Goal: Task Accomplishment & Management: Manage account settings

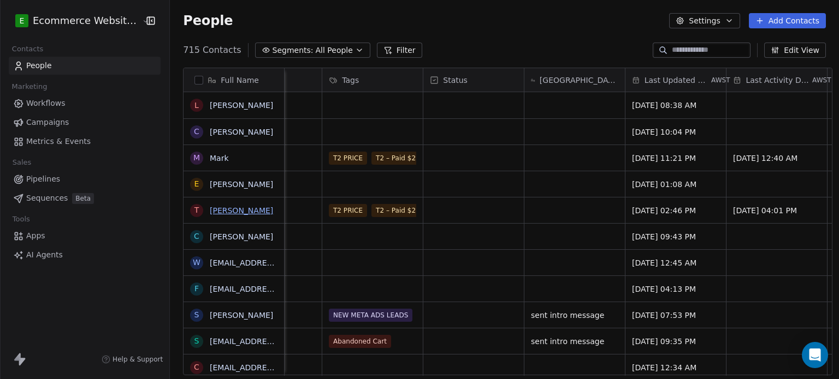
click at [224, 213] on link "[PERSON_NAME]" at bounding box center [241, 210] width 63 height 9
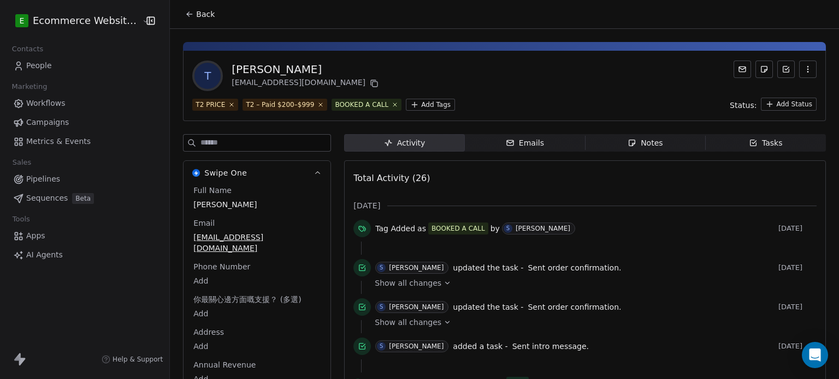
click at [748, 140] on icon "button" at bounding box center [752, 143] width 9 height 9
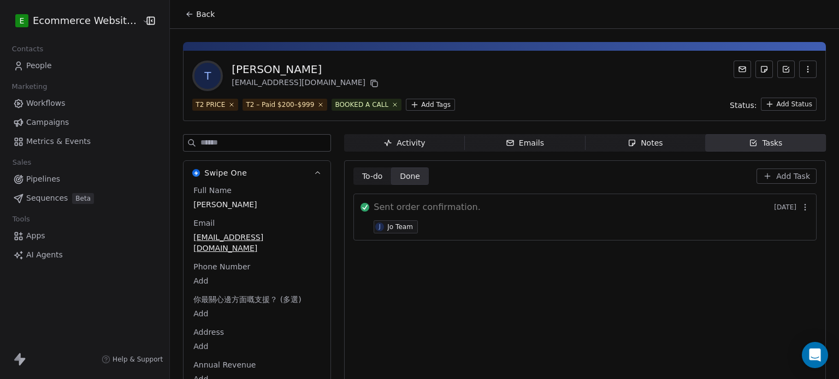
click at [367, 171] on span "To-do" at bounding box center [372, 176] width 21 height 11
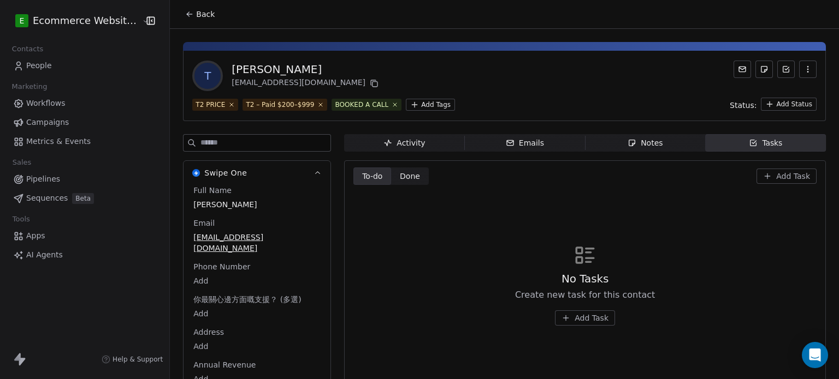
click at [687, 144] on span "Notes Notes" at bounding box center [645, 142] width 120 height 17
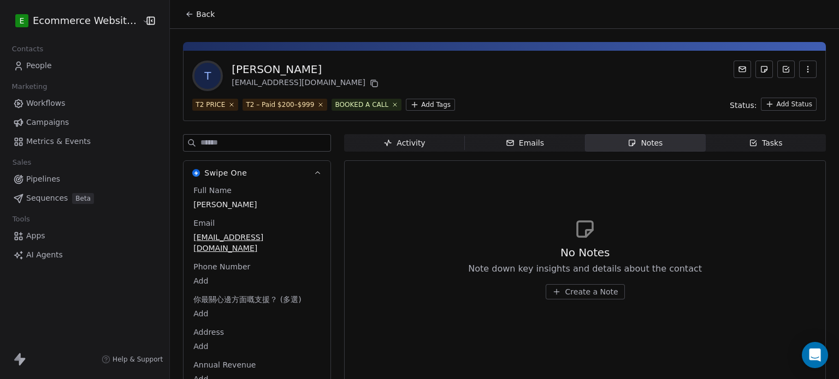
click at [750, 140] on icon "button" at bounding box center [753, 143] width 6 height 6
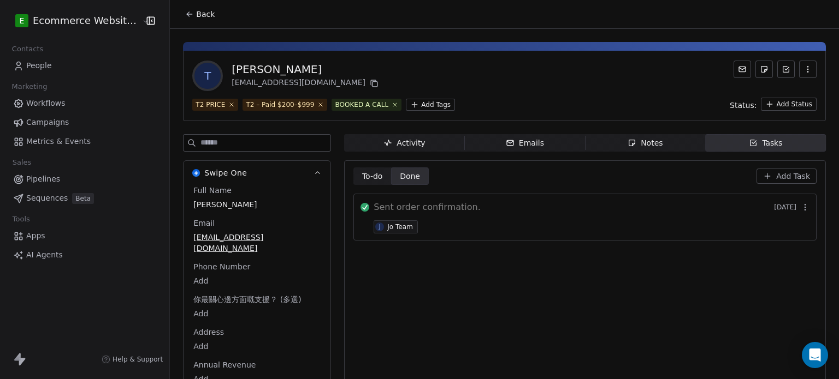
click at [783, 171] on span "Add Task" at bounding box center [793, 176] width 34 height 11
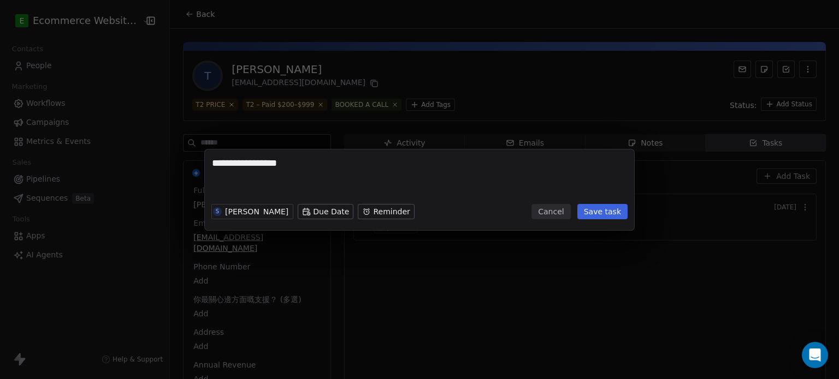
click at [251, 161] on textarea "**********" at bounding box center [419, 178] width 415 height 43
type textarea "**********"
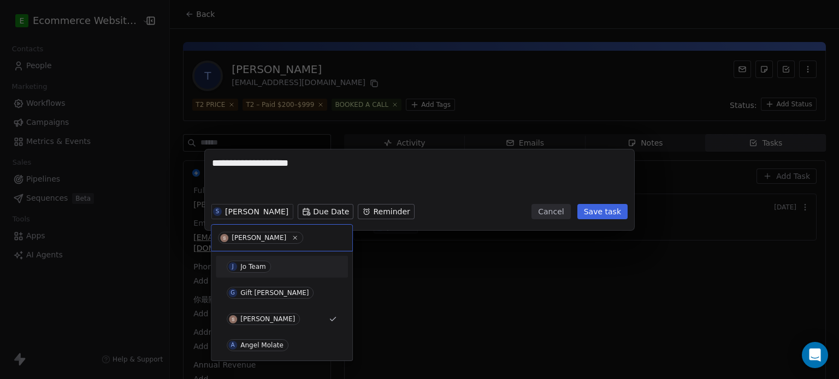
click at [272, 264] on div "J Jo Team" at bounding box center [282, 267] width 110 height 12
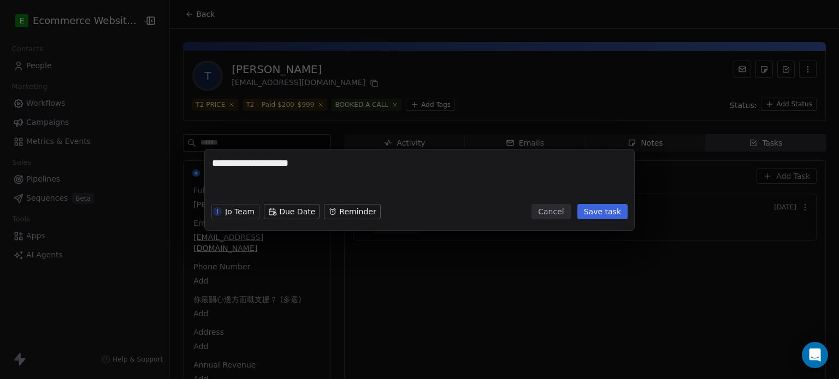
click at [599, 212] on button "Save task" at bounding box center [602, 211] width 50 height 15
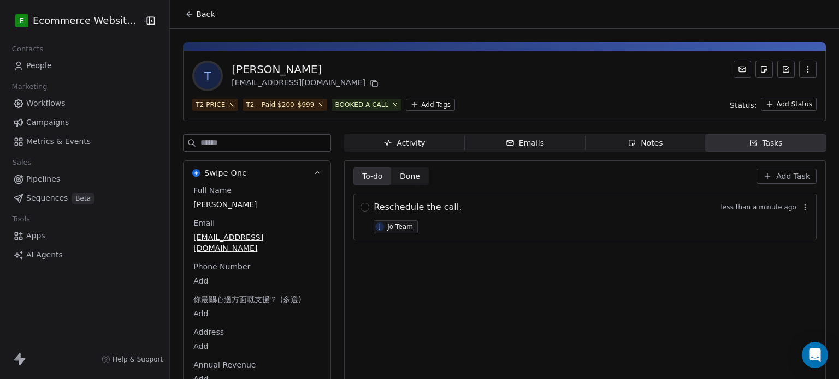
click at [185, 17] on icon at bounding box center [189, 14] width 9 height 9
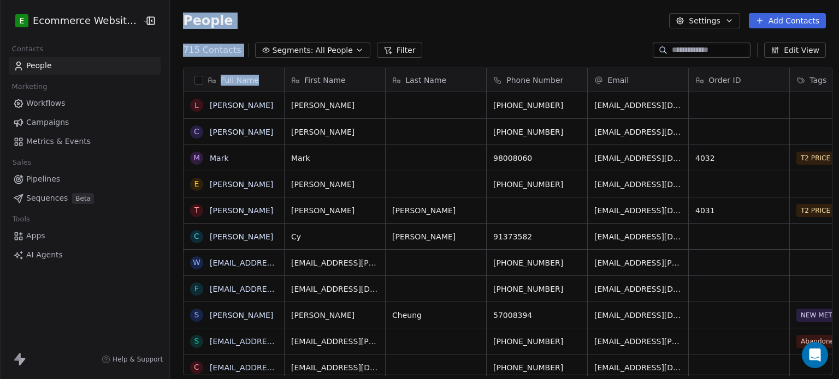
scroll to position [325, 667]
click at [276, 37] on div "People Settings Add Contacts" at bounding box center [504, 20] width 669 height 41
click at [288, 43] on button "Segments: All People" at bounding box center [312, 50] width 115 height 15
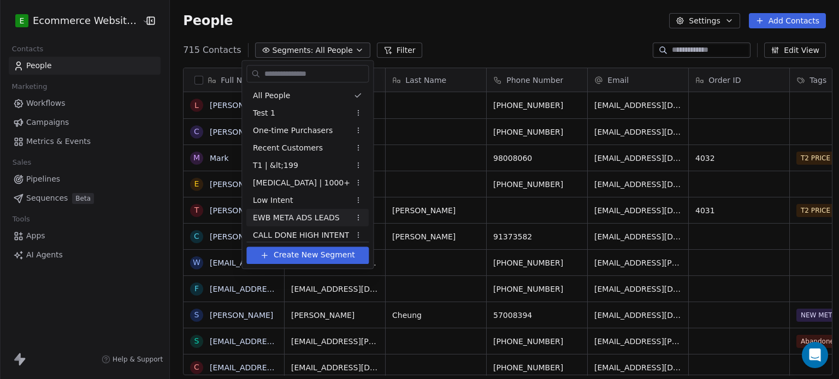
click at [314, 212] on span "EWB META ADS LEADS" at bounding box center [296, 217] width 87 height 11
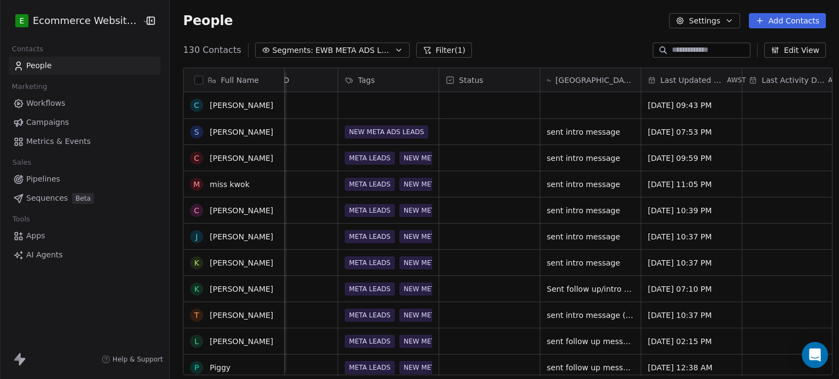
scroll to position [0, 0]
click at [613, 19] on div "People Settings Add Contacts" at bounding box center [504, 20] width 643 height 15
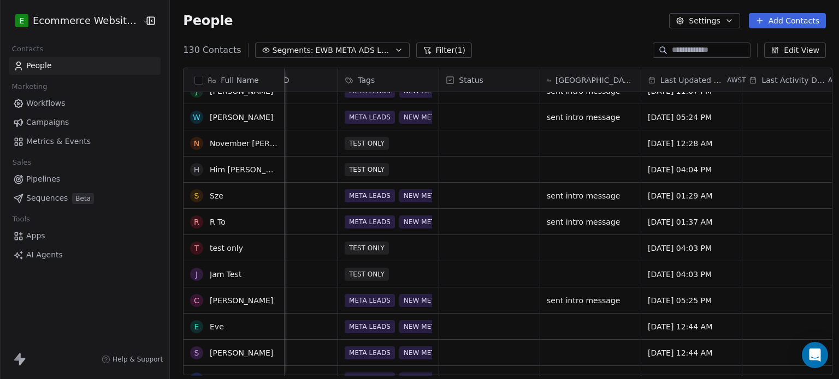
scroll to position [330, 0]
click at [272, 55] on span "Segments:" at bounding box center [292, 50] width 41 height 11
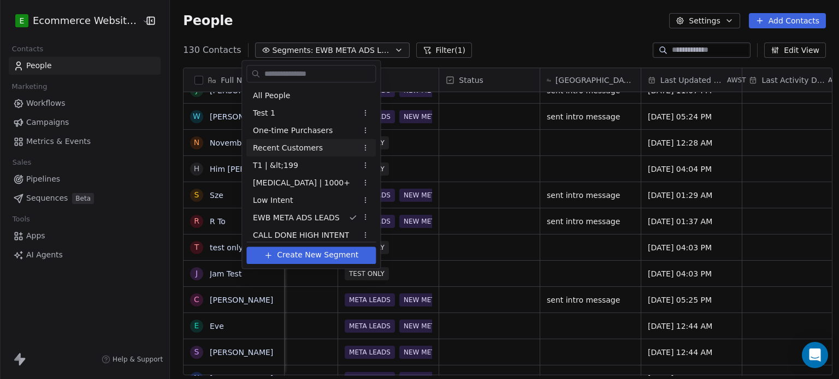
click at [288, 145] on span "Recent Customers" at bounding box center [288, 147] width 70 height 11
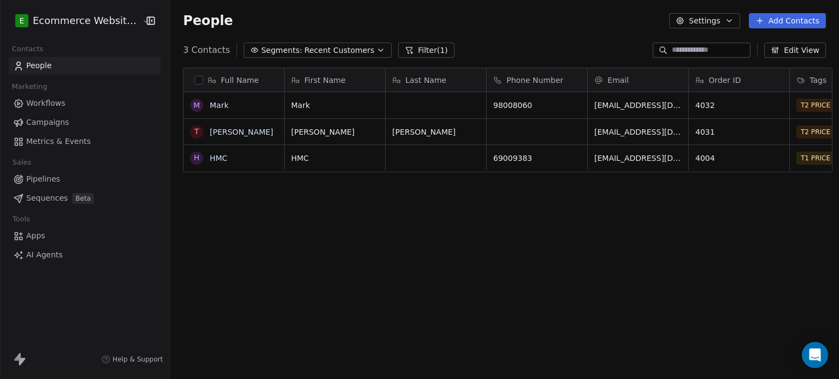
scroll to position [325, 667]
click at [343, 47] on span "Recent Customers" at bounding box center [339, 50] width 70 height 11
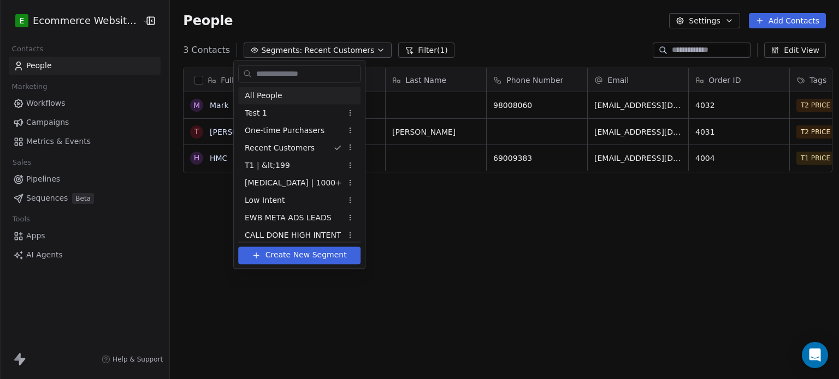
click at [305, 93] on div "All People" at bounding box center [299, 95] width 122 height 17
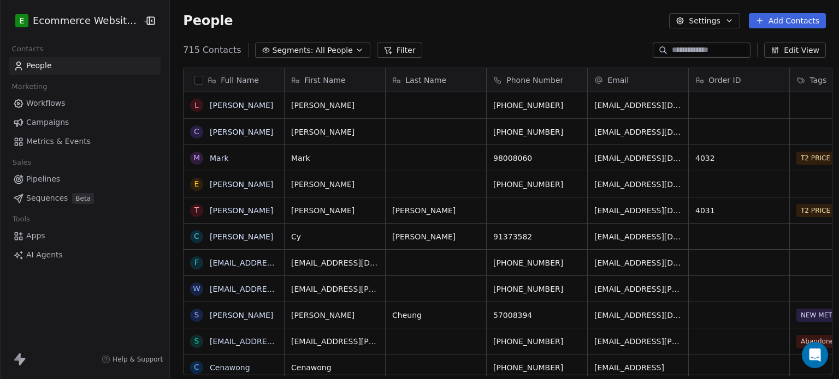
click at [790, 22] on button "Add Contacts" at bounding box center [786, 20] width 77 height 15
click at [676, 47] on html "E Ecommerce Website Builder Contacts People Marketing Workflows Campaigns Metri…" at bounding box center [419, 189] width 839 height 379
click at [676, 47] on input at bounding box center [709, 50] width 76 height 11
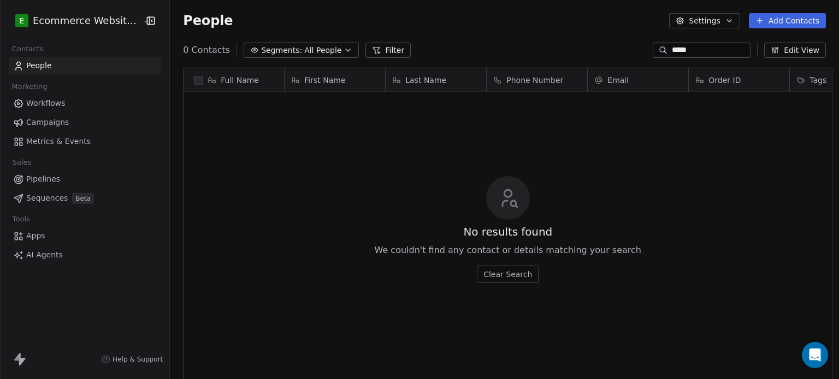
type input "*****"
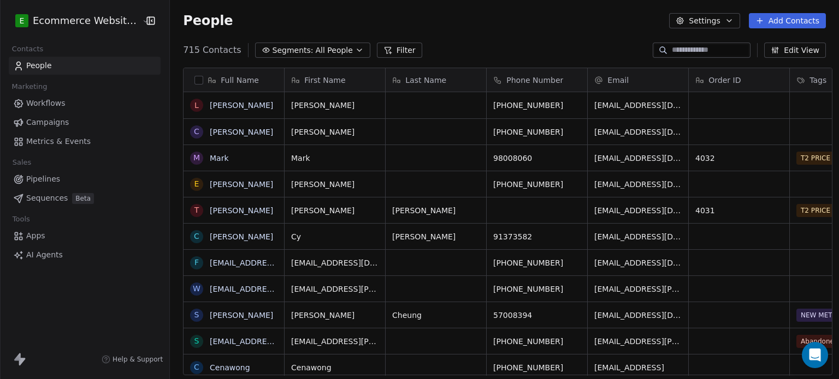
scroll to position [9, 9]
click at [686, 50] on input at bounding box center [709, 50] width 76 height 11
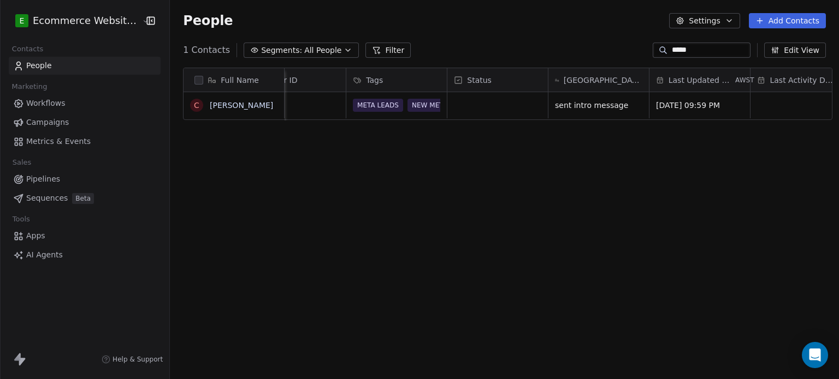
scroll to position [0, 444]
type input "*****"
click at [234, 103] on link "[PERSON_NAME]" at bounding box center [241, 105] width 63 height 9
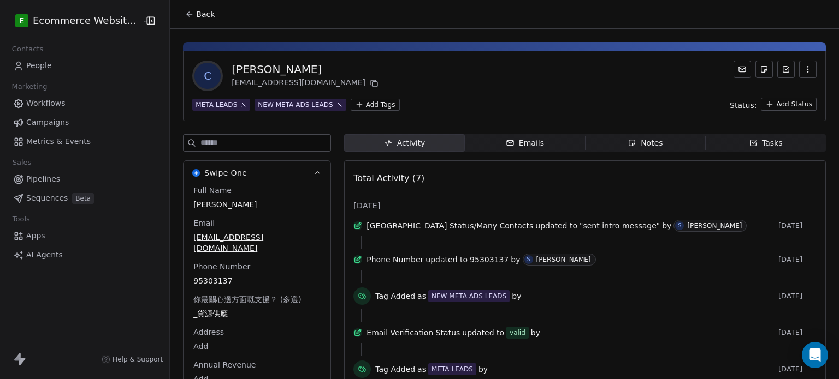
click at [754, 146] on div "Tasks" at bounding box center [765, 143] width 34 height 11
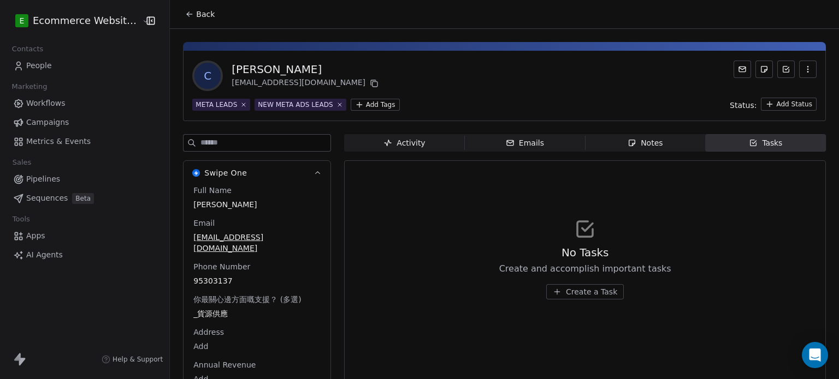
click at [580, 288] on span "Create a Task" at bounding box center [591, 292] width 51 height 11
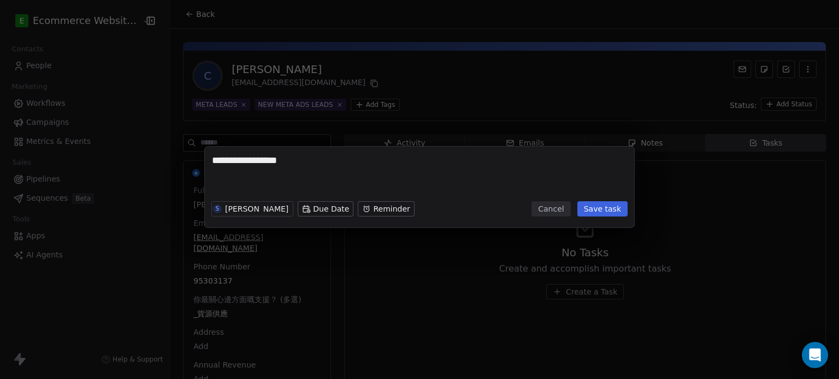
type textarea "**********"
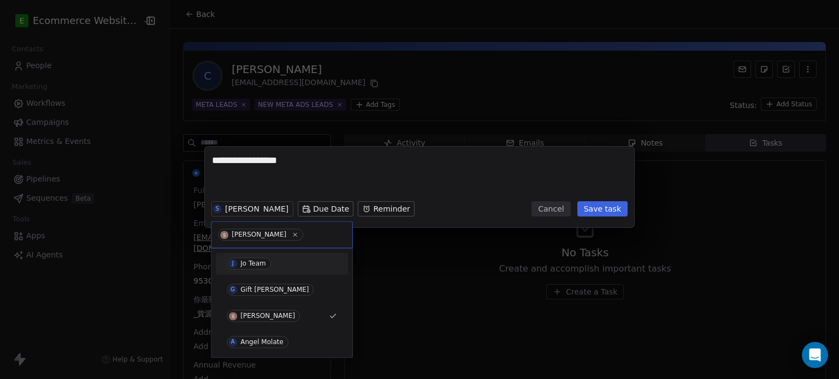
click at [286, 264] on div "J Jo Team" at bounding box center [282, 264] width 110 height 12
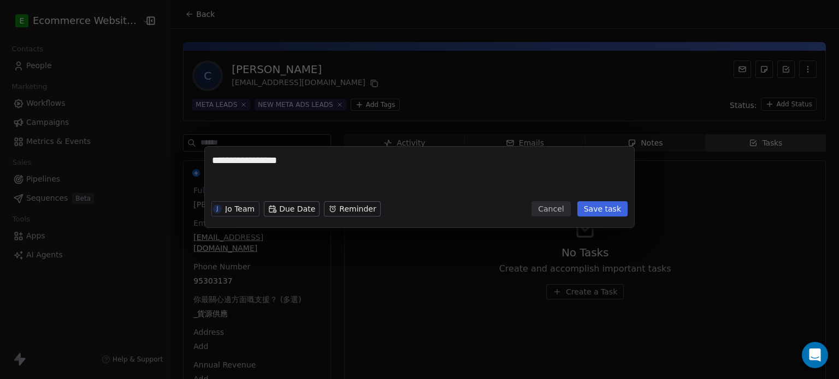
click at [602, 203] on button "Save task" at bounding box center [602, 208] width 50 height 15
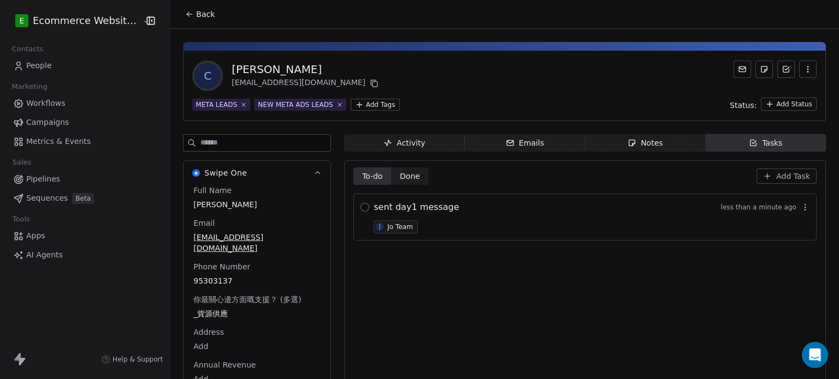
click at [360, 204] on button "button" at bounding box center [364, 207] width 9 height 9
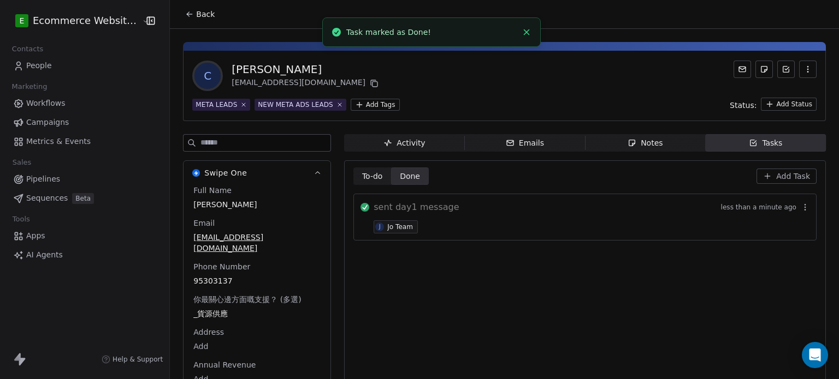
click at [185, 16] on icon at bounding box center [189, 14] width 9 height 9
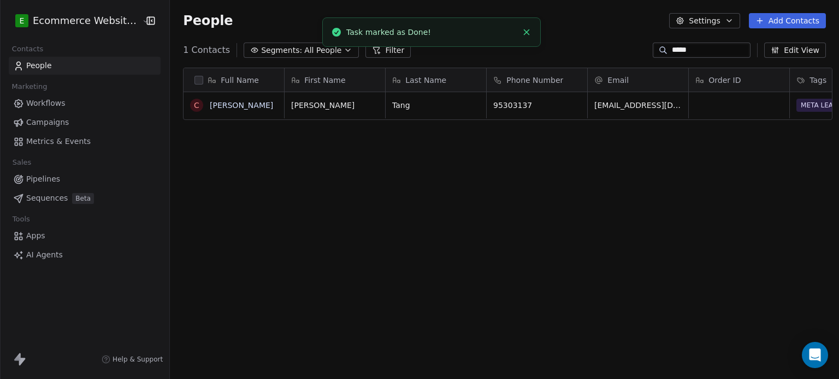
scroll to position [325, 667]
